Goal: Check status: Check status

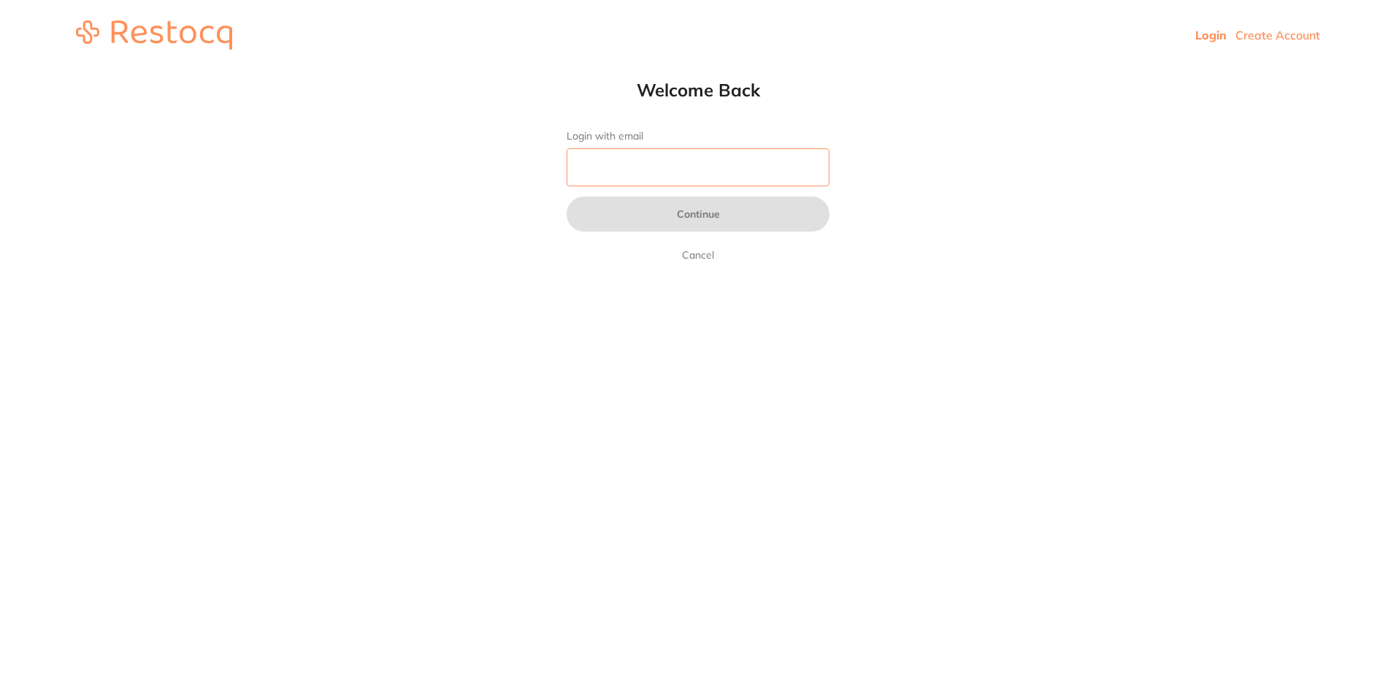
click at [638, 171] on input "Login with email" at bounding box center [698, 167] width 263 height 38
type input "[EMAIL_ADDRESS][DOMAIN_NAME]"
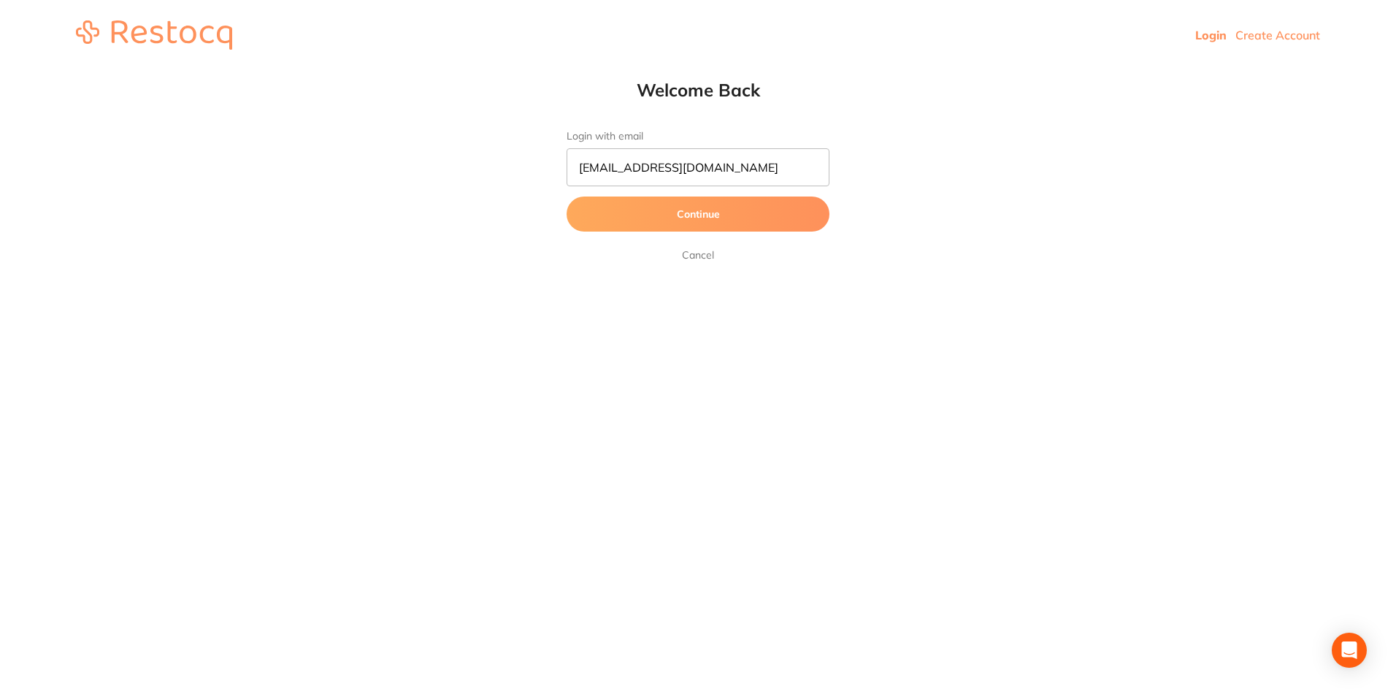
click at [645, 216] on button "Continue" at bounding box center [698, 213] width 263 height 35
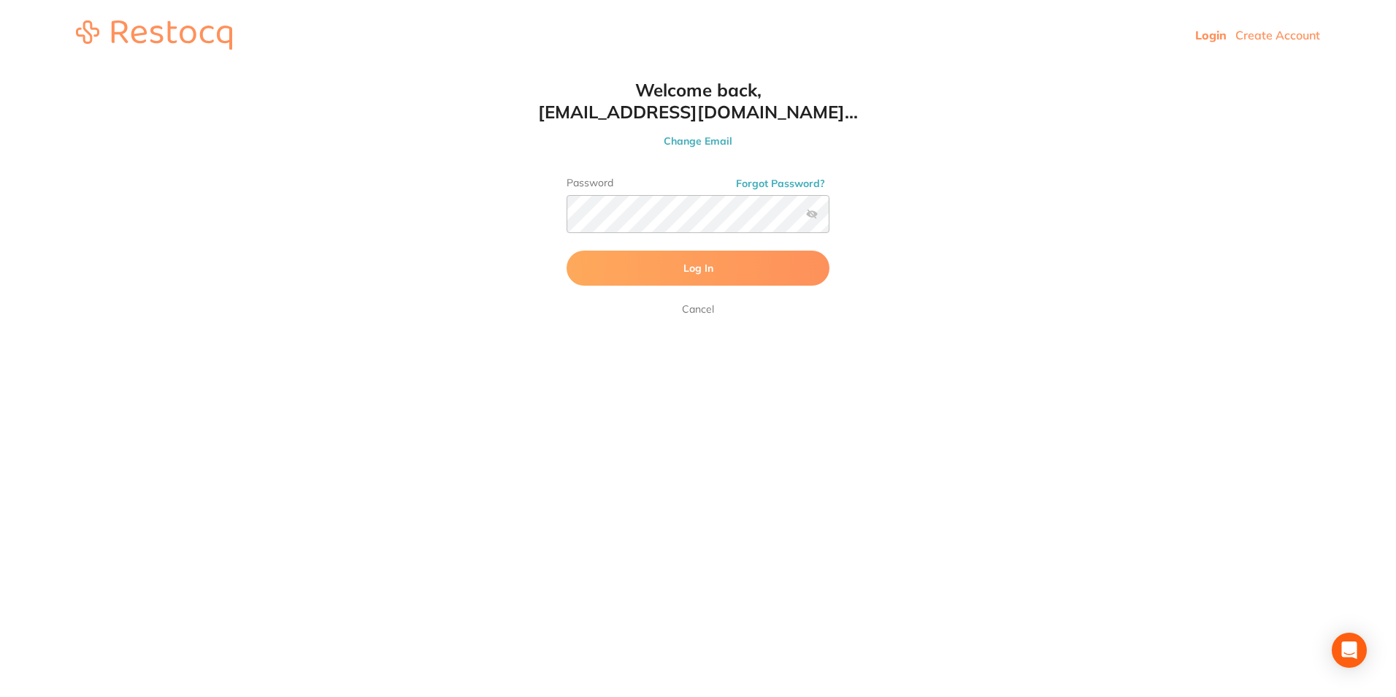
click at [813, 215] on label at bounding box center [812, 214] width 12 height 12
click at [829, 218] on input "checkbox" at bounding box center [829, 218] width 0 height 0
click at [567, 250] on button "Log In" at bounding box center [698, 267] width 263 height 35
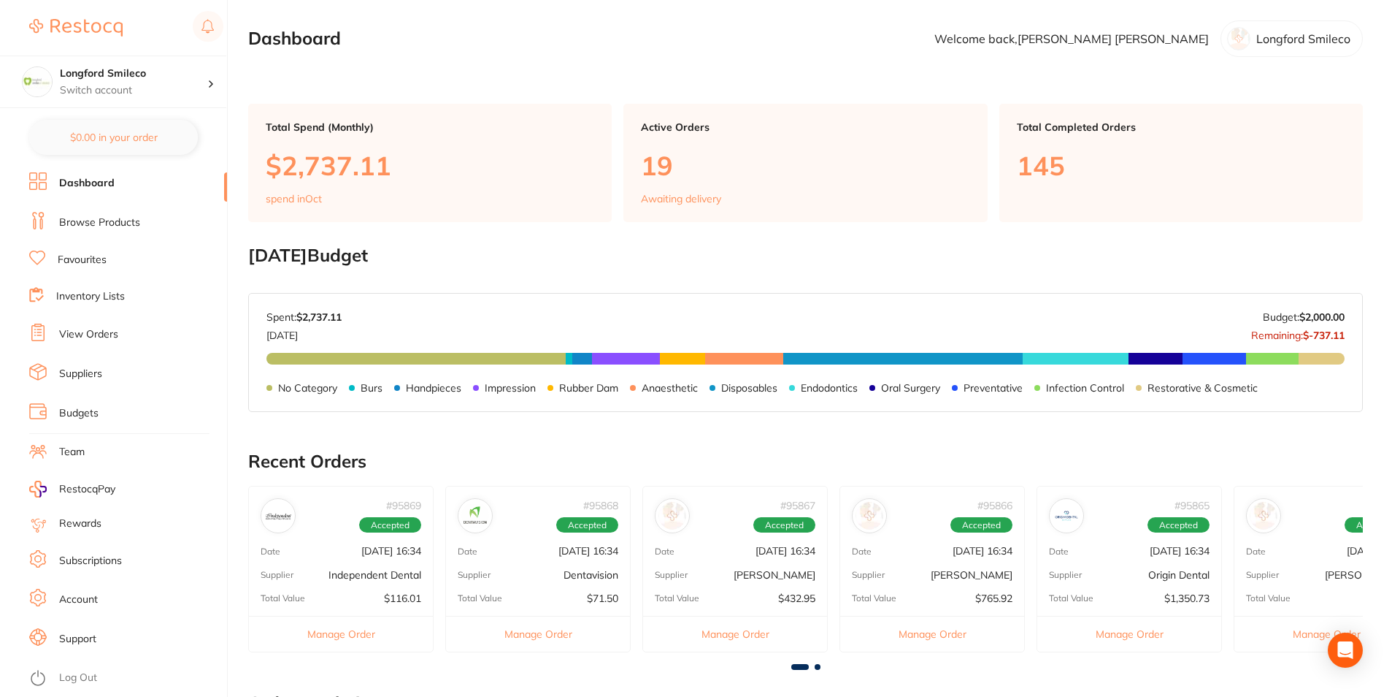
click at [91, 329] on link "View Orders" at bounding box center [88, 334] width 59 height 15
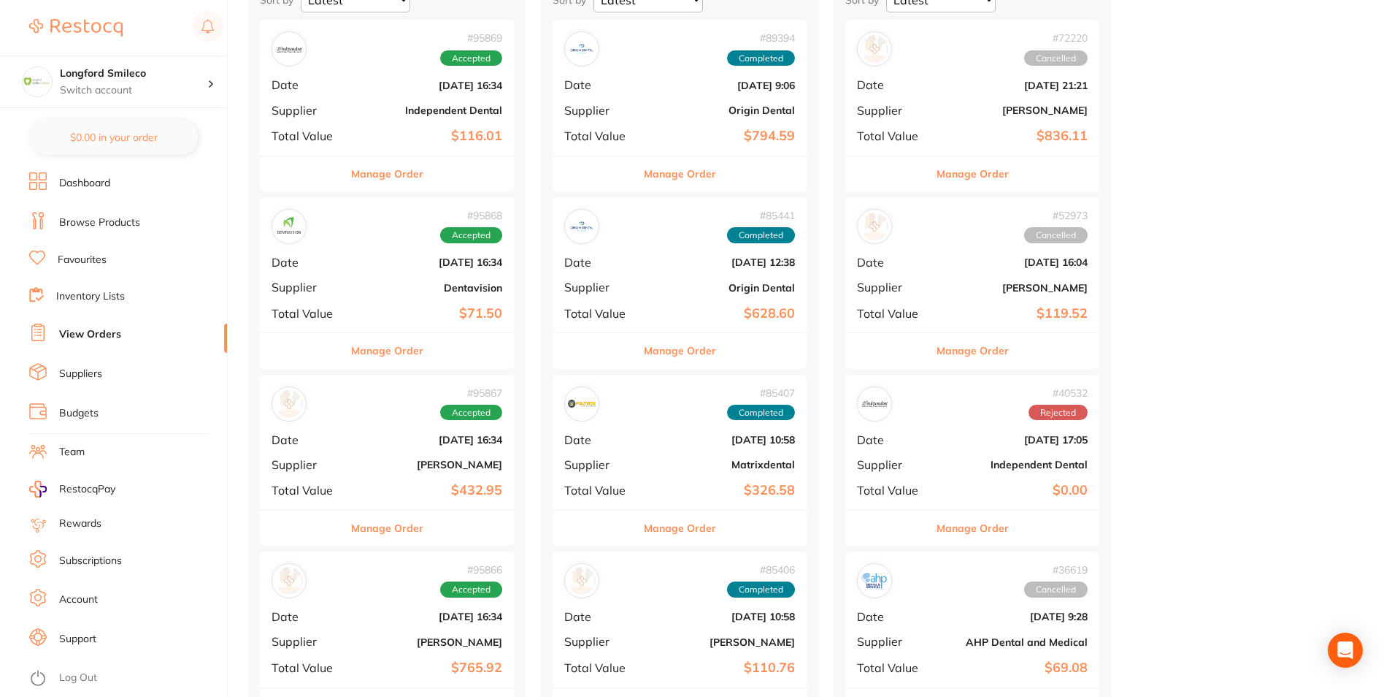
scroll to position [146, 0]
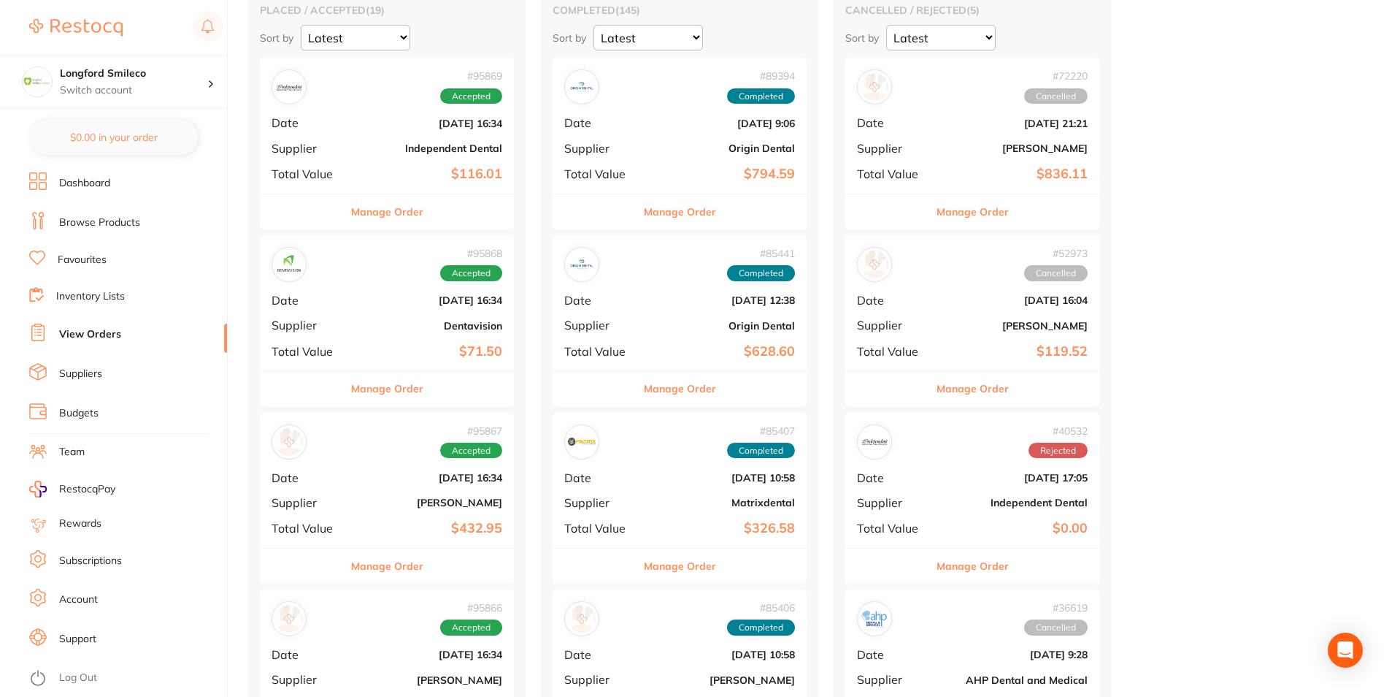
click at [452, 148] on b "Independent Dental" at bounding box center [429, 148] width 146 height 12
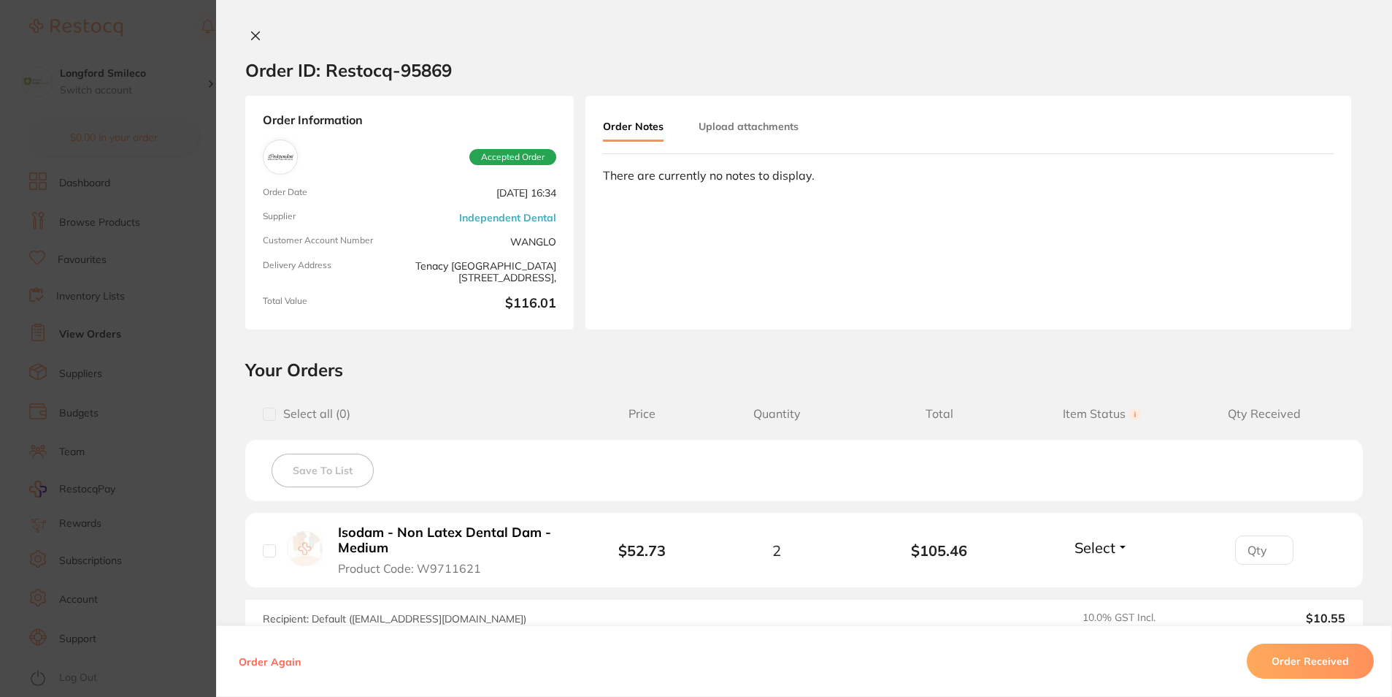
click at [251, 34] on icon at bounding box center [256, 36] width 12 height 12
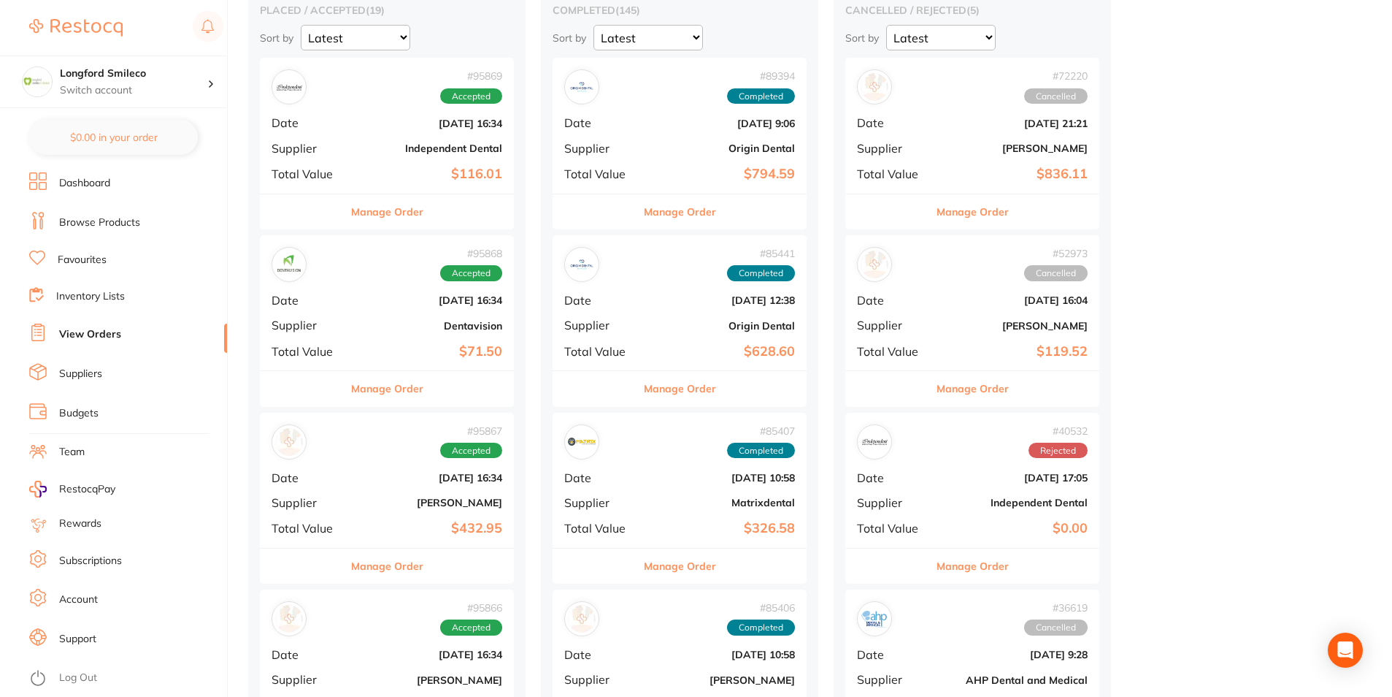
click at [429, 337] on div "# 95868 Accepted Date [DATE] 16:34 Supplier Dentavision Total Value $71.50" at bounding box center [387, 302] width 254 height 135
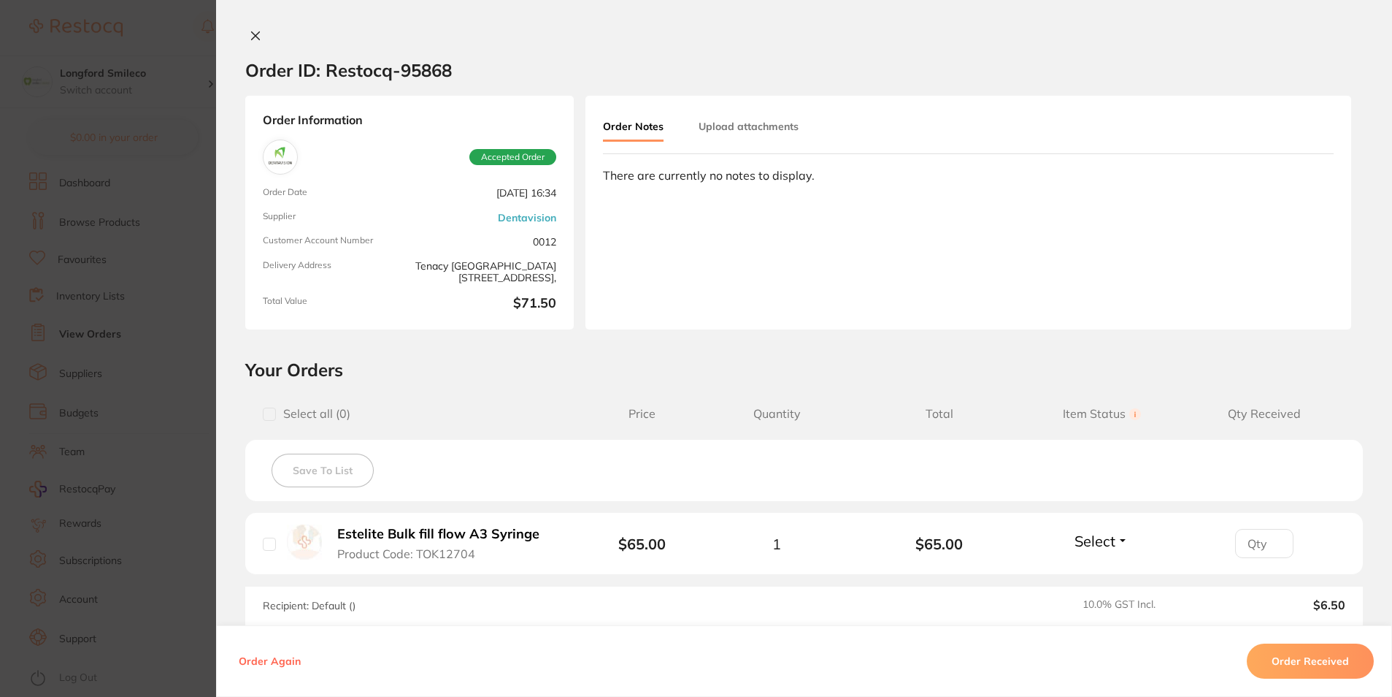
click at [251, 32] on icon at bounding box center [256, 36] width 12 height 12
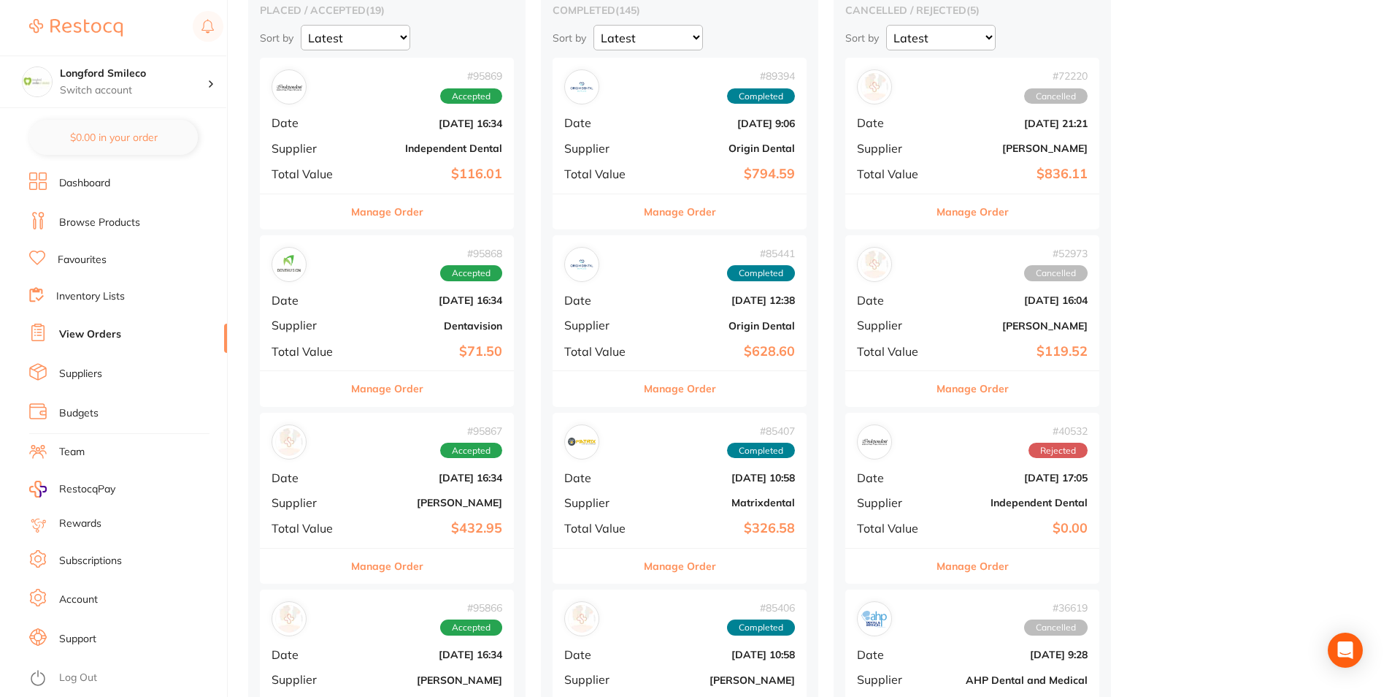
click at [444, 494] on div "# 95867 Accepted Date [DATE] 16:34 Supplier [PERSON_NAME] Total Value $432.95" at bounding box center [387, 480] width 254 height 135
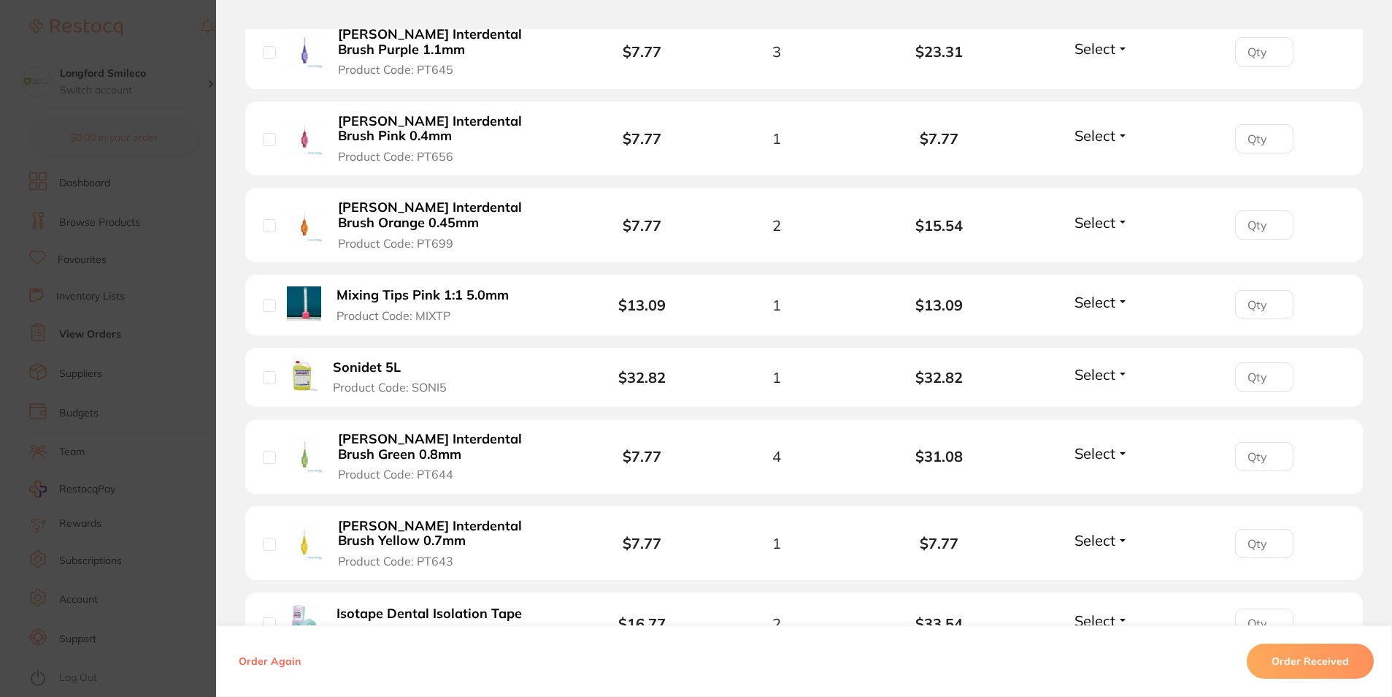
scroll to position [949, 0]
click at [169, 20] on section "Order ID: Restocq- 95867 Order Information Accepted Order Order Date [DATE] 16:…" at bounding box center [696, 348] width 1392 height 697
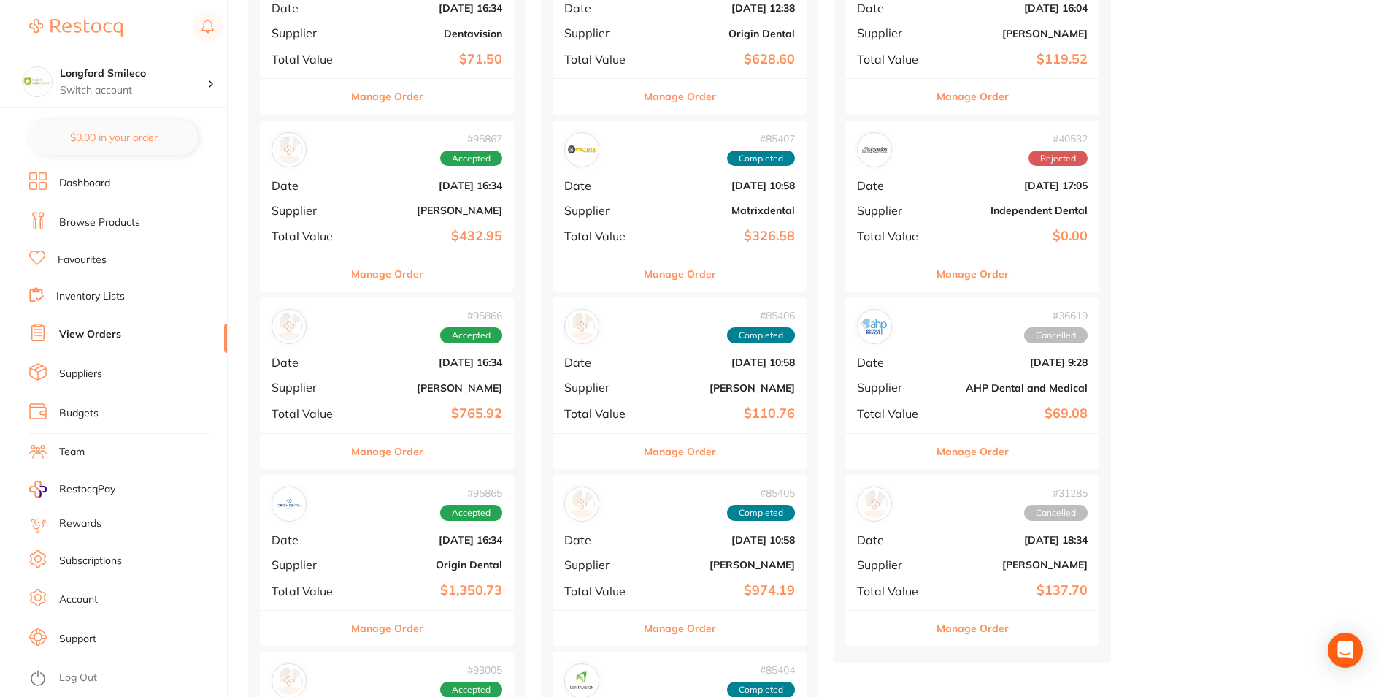
scroll to position [146, 0]
